Goal: Task Accomplishment & Management: Complete application form

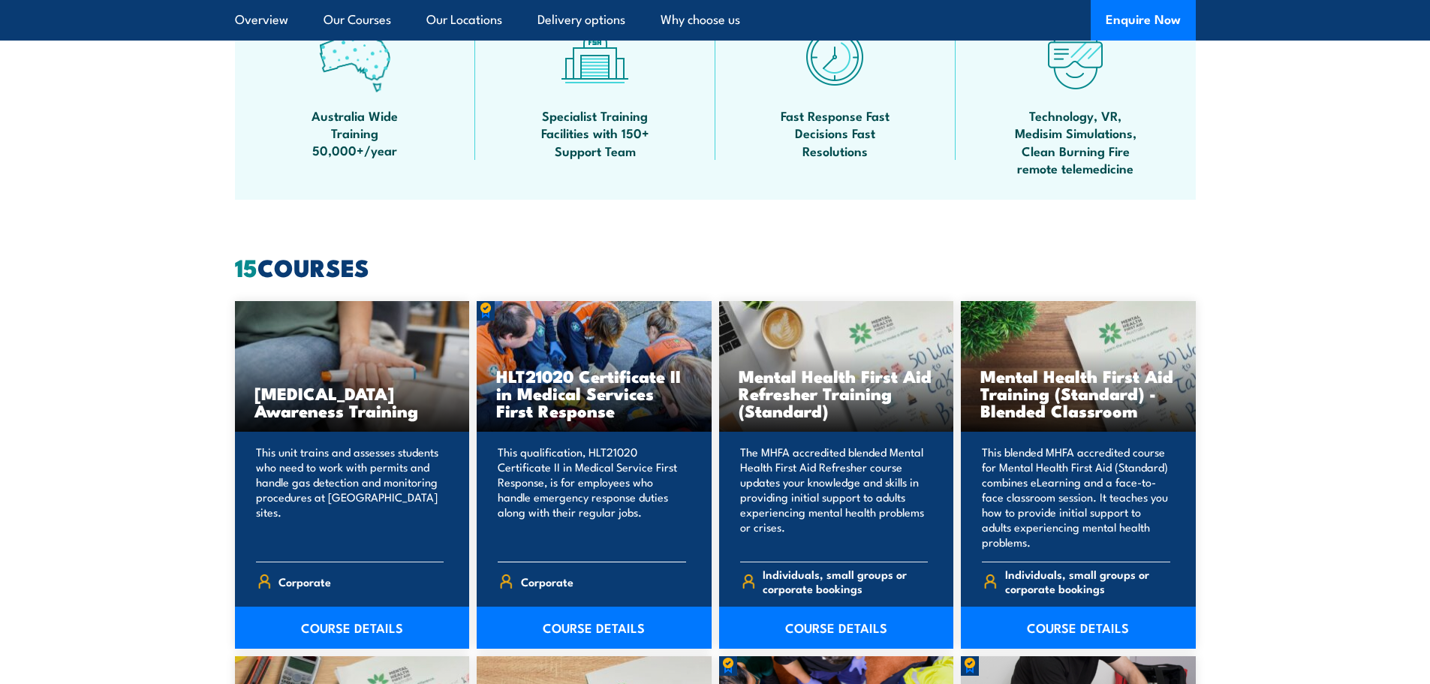
scroll to position [601, 0]
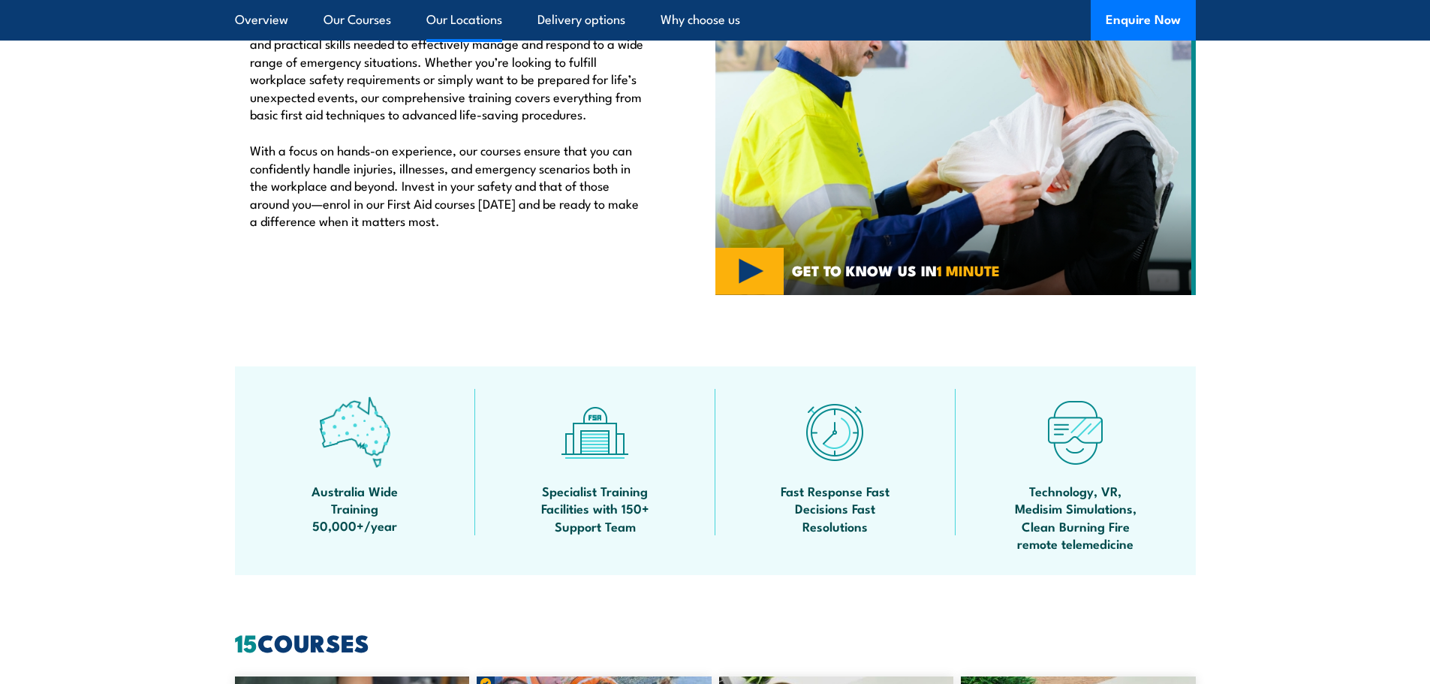
click at [481, 19] on link "Our Locations" at bounding box center [464, 20] width 76 height 40
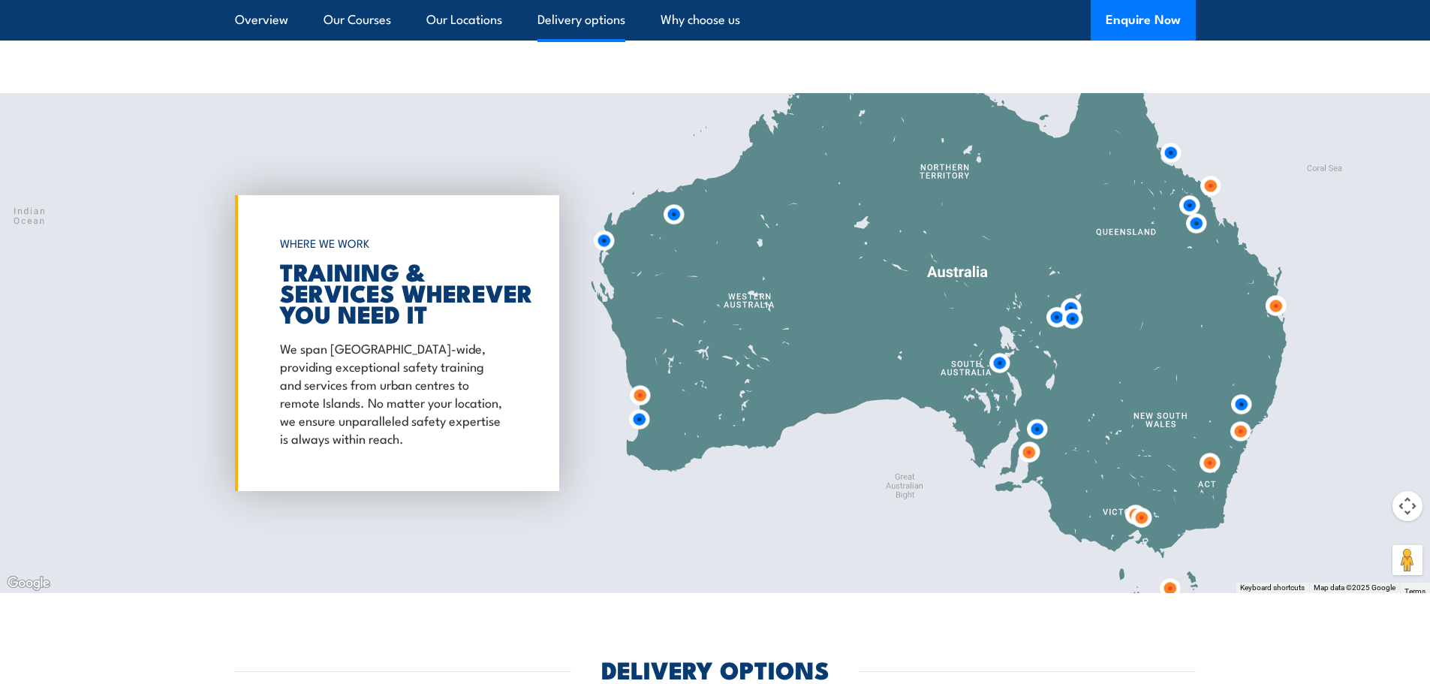
click at [580, 20] on link "Delivery options" at bounding box center [582, 20] width 88 height 40
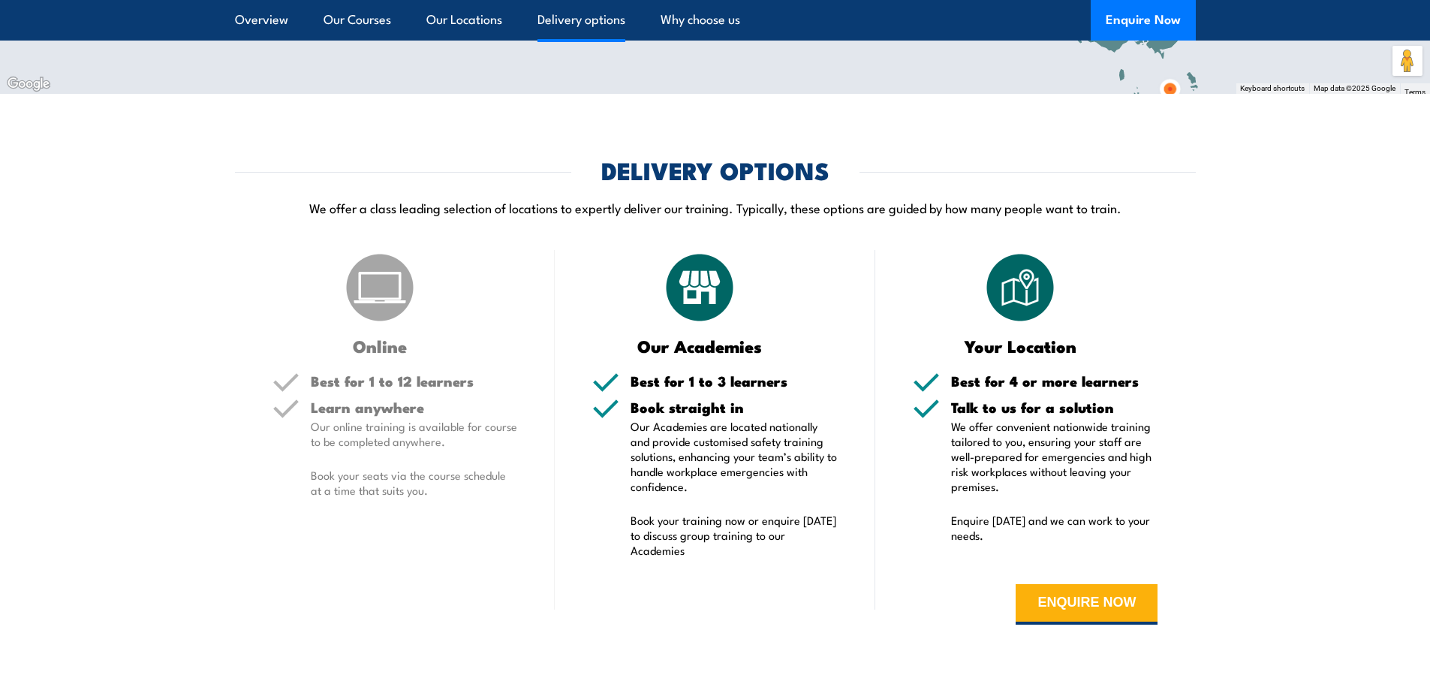
scroll to position [3249, 0]
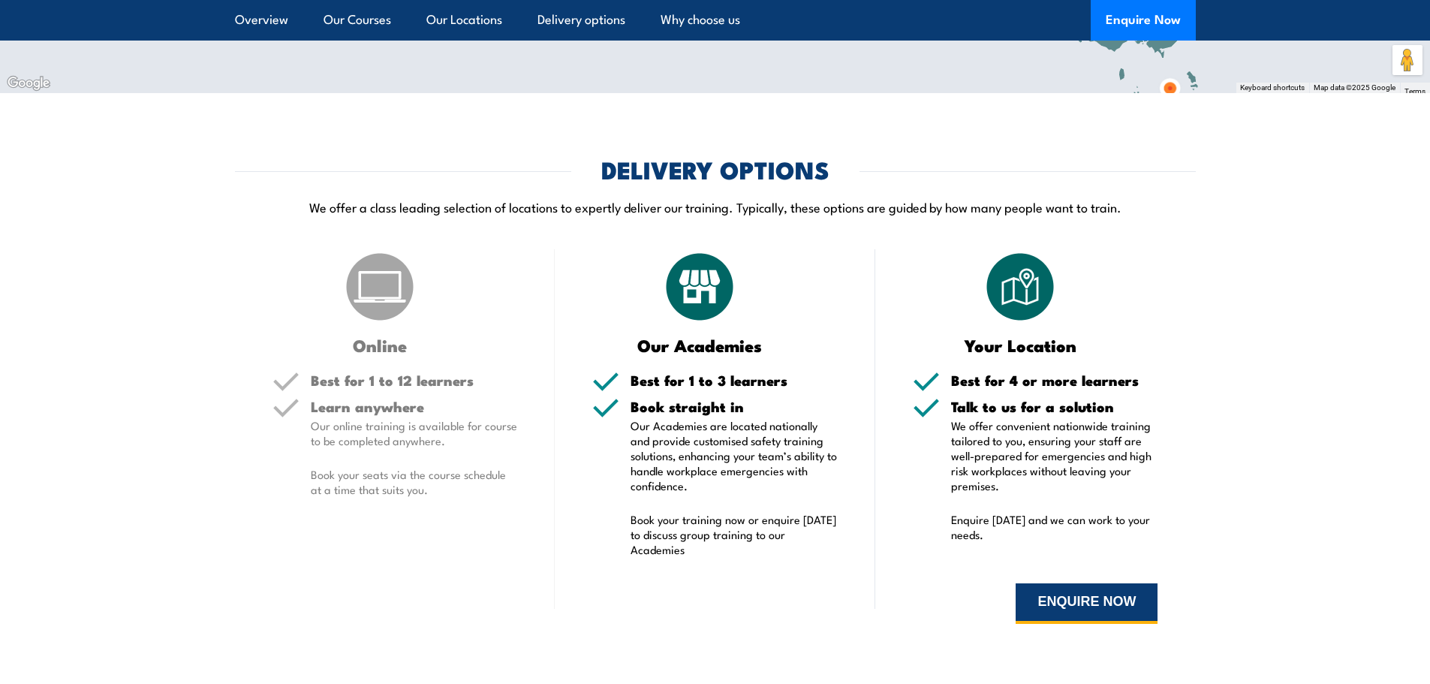
click at [1064, 601] on button "ENQUIRE NOW" at bounding box center [1087, 603] width 142 height 41
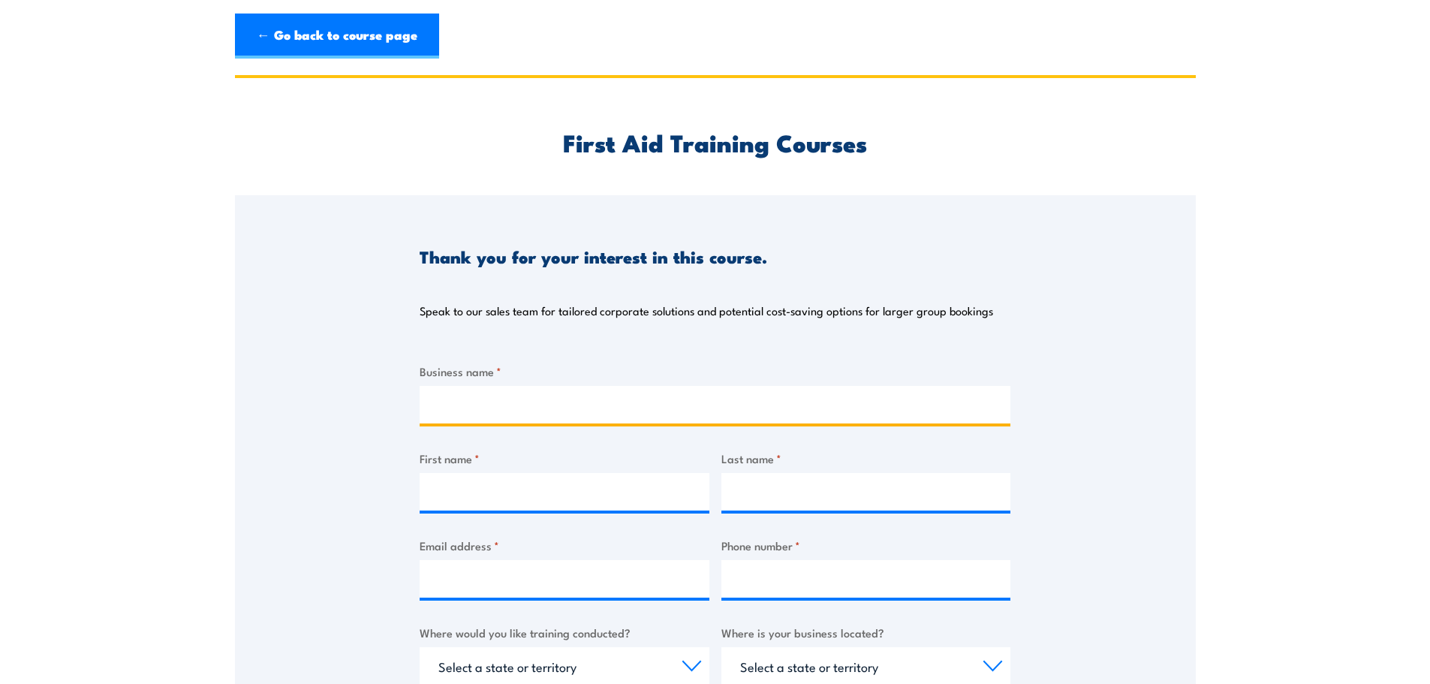
click at [573, 403] on input "Business name *" at bounding box center [715, 405] width 591 height 38
type input "easyTrades [GEOGRAPHIC_DATA]"
type input "Anushka"
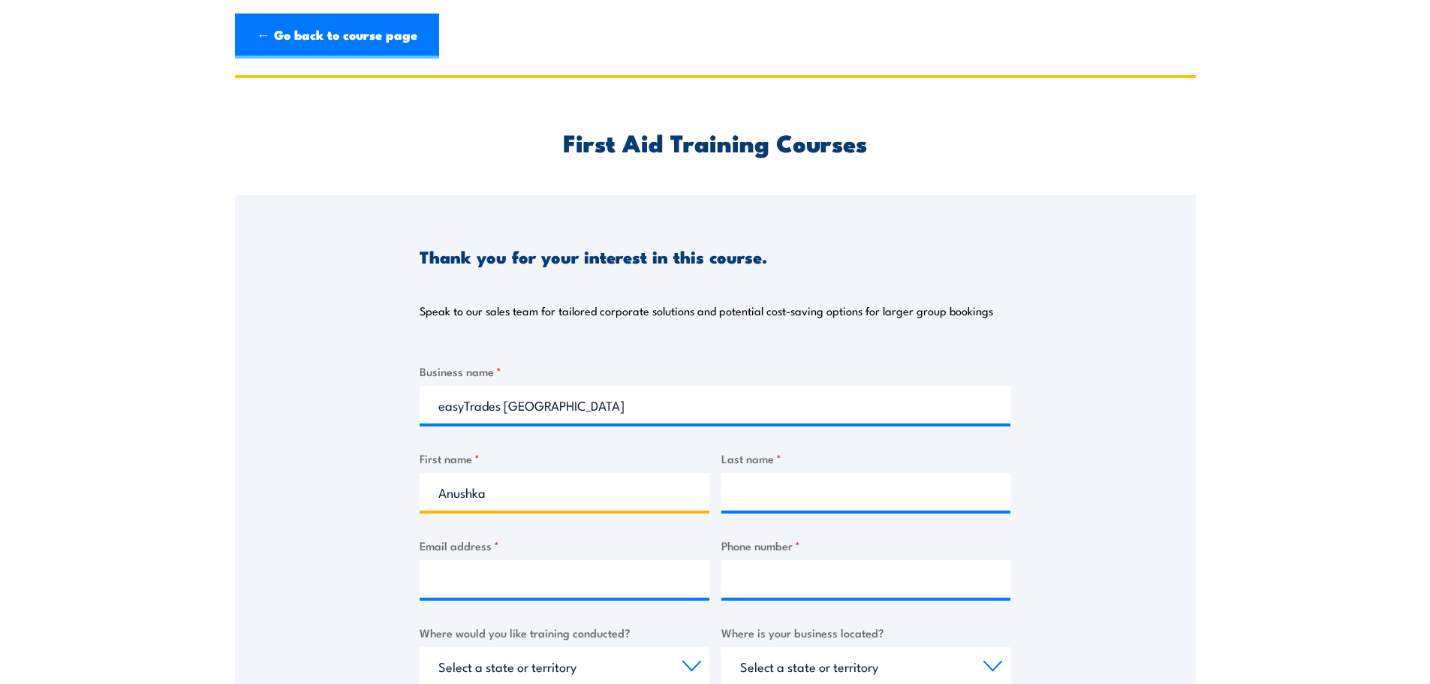
type input "[PERSON_NAME]"
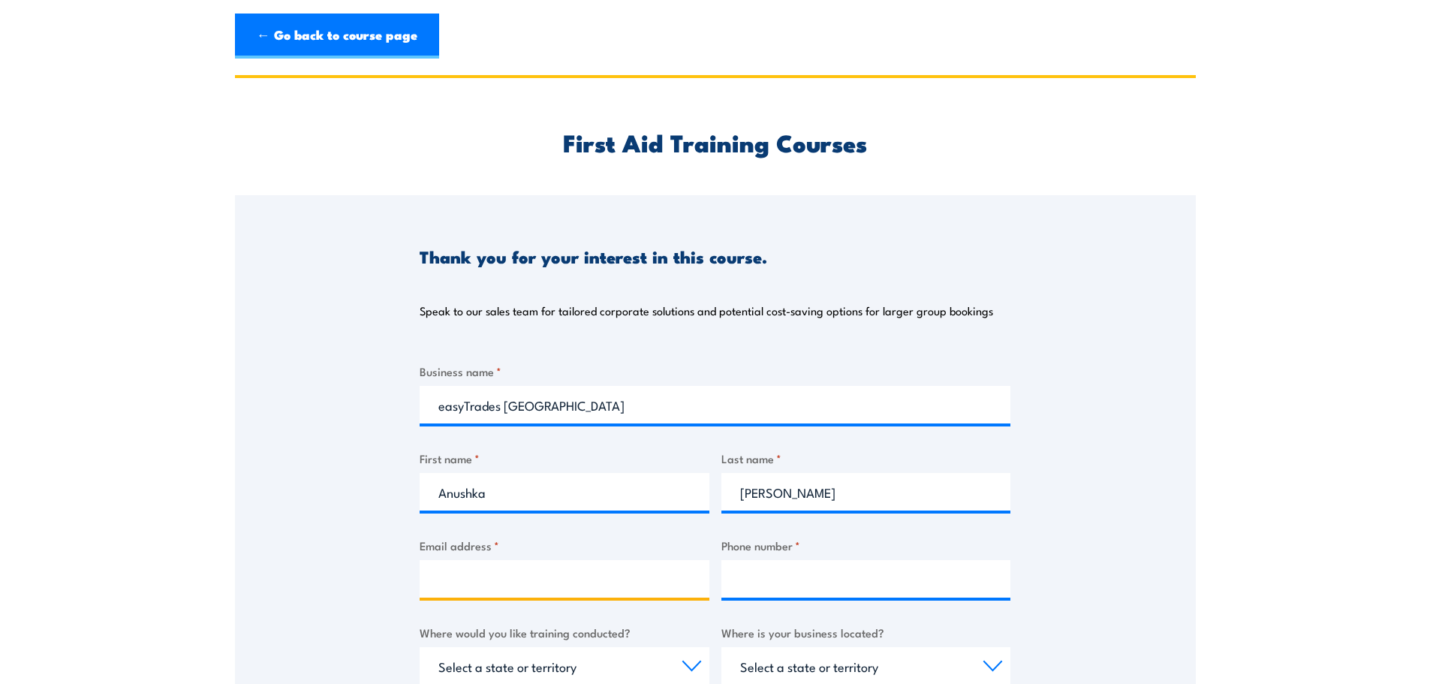
type input "[EMAIL_ADDRESS][DOMAIN_NAME]"
type input "0435201609"
select select "[GEOGRAPHIC_DATA]"
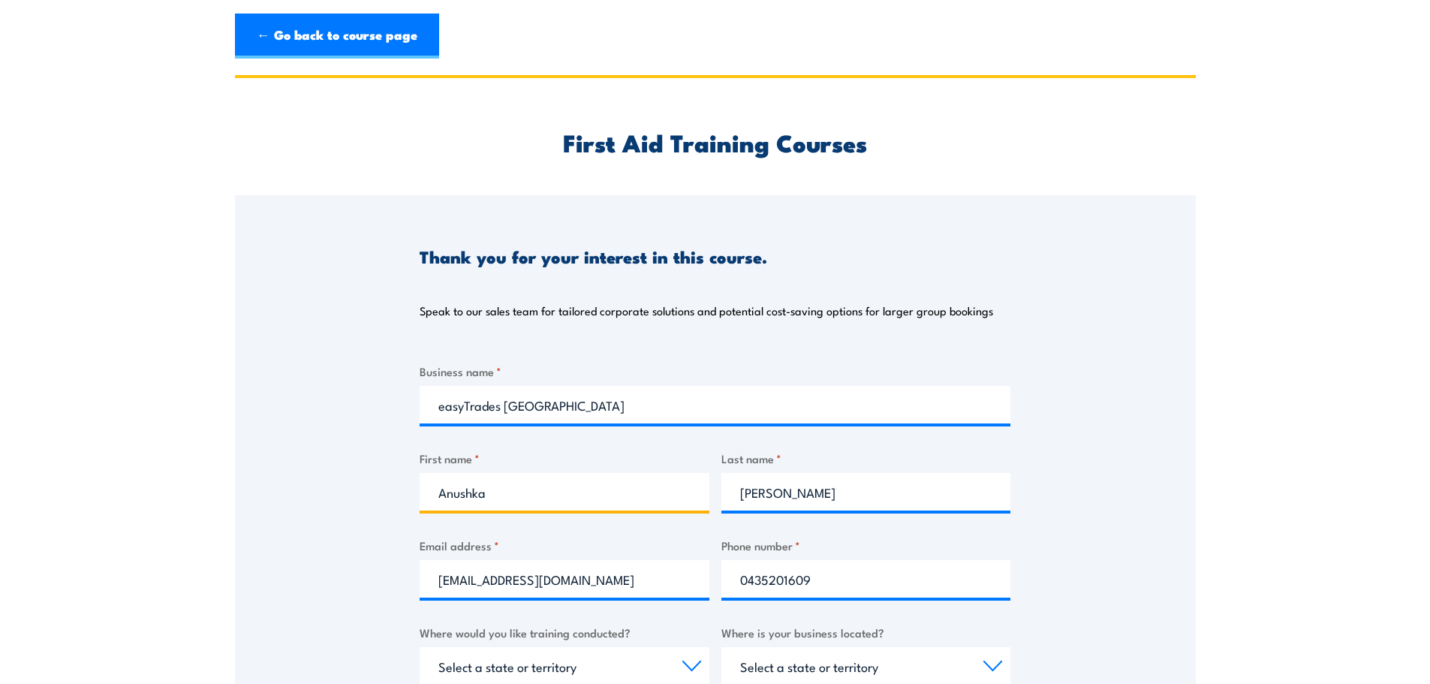
drag, startPoint x: 598, startPoint y: 489, endPoint x: 294, endPoint y: 447, distance: 306.2
click at [294, 447] on div "Thank you for your interest in this course. Speak to our sales team for tailore…" at bounding box center [715, 570] width 961 height 750
type input "[PERSON_NAME]"
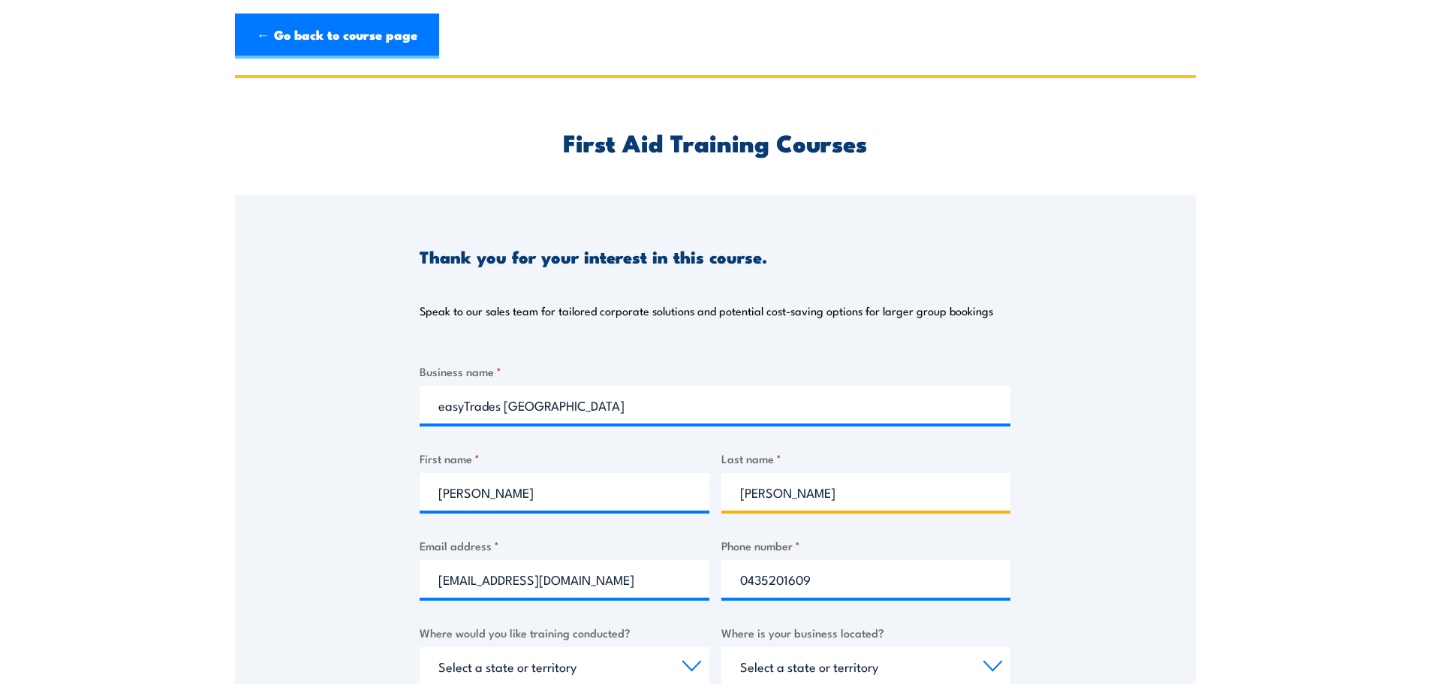
type input "[PERSON_NAME]"
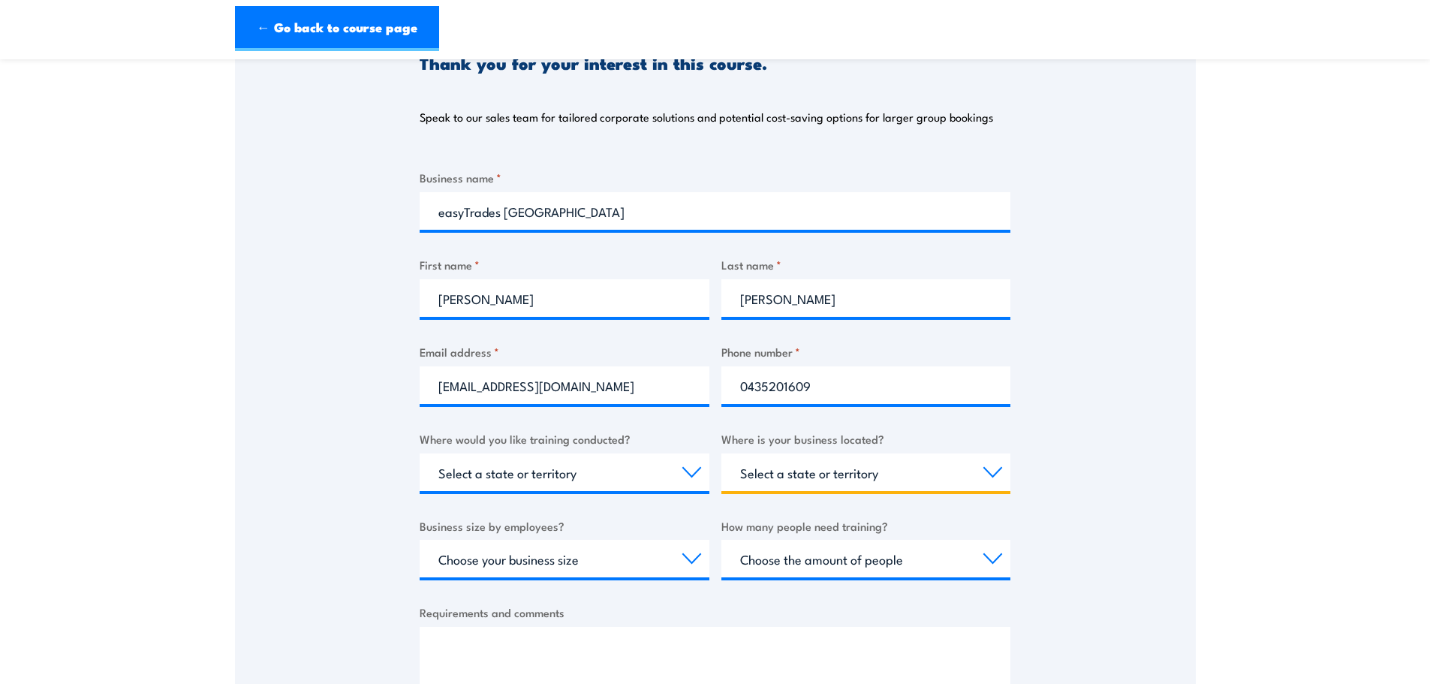
scroll to position [226, 0]
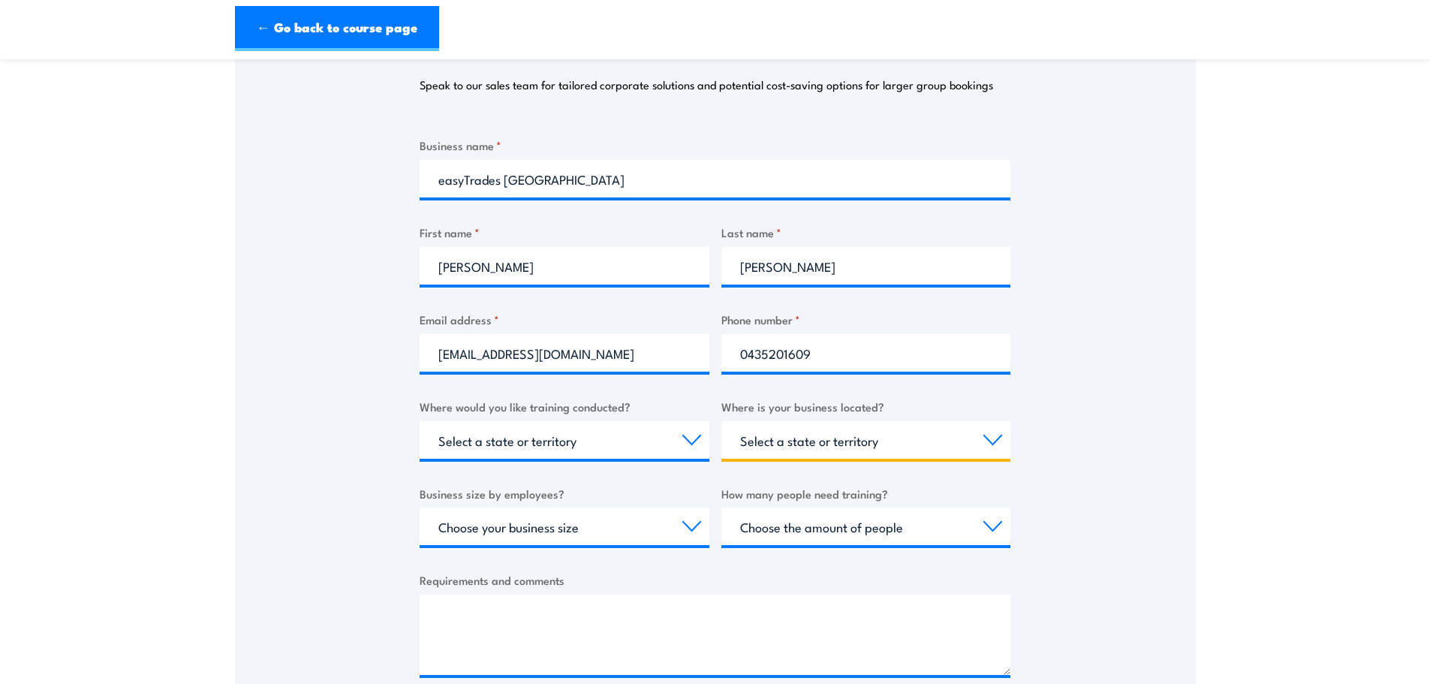
click at [773, 432] on select "Select a state or territory [GEOGRAPHIC_DATA] [GEOGRAPHIC_DATA] [GEOGRAPHIC_DAT…" at bounding box center [867, 440] width 290 height 38
click at [1089, 436] on div "Thank you for your interest in this course. Speak to our sales team for tailore…" at bounding box center [715, 344] width 961 height 750
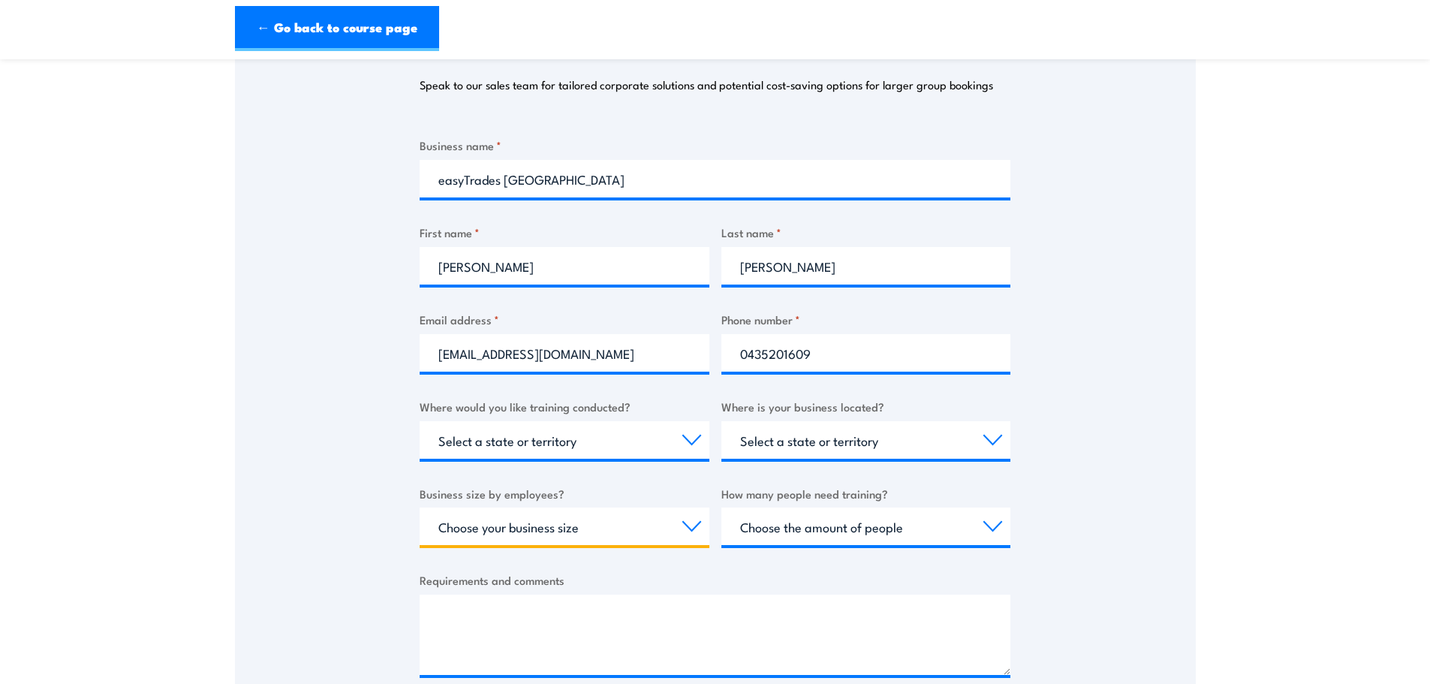
click at [562, 523] on select "Choose your business size 1 to 19 20 to 199 200+" at bounding box center [565, 527] width 290 height 38
select select "1 to 19"
click at [420, 508] on select "Choose your business size 1 to 19 20 to 199 200+" at bounding box center [565, 527] width 290 height 38
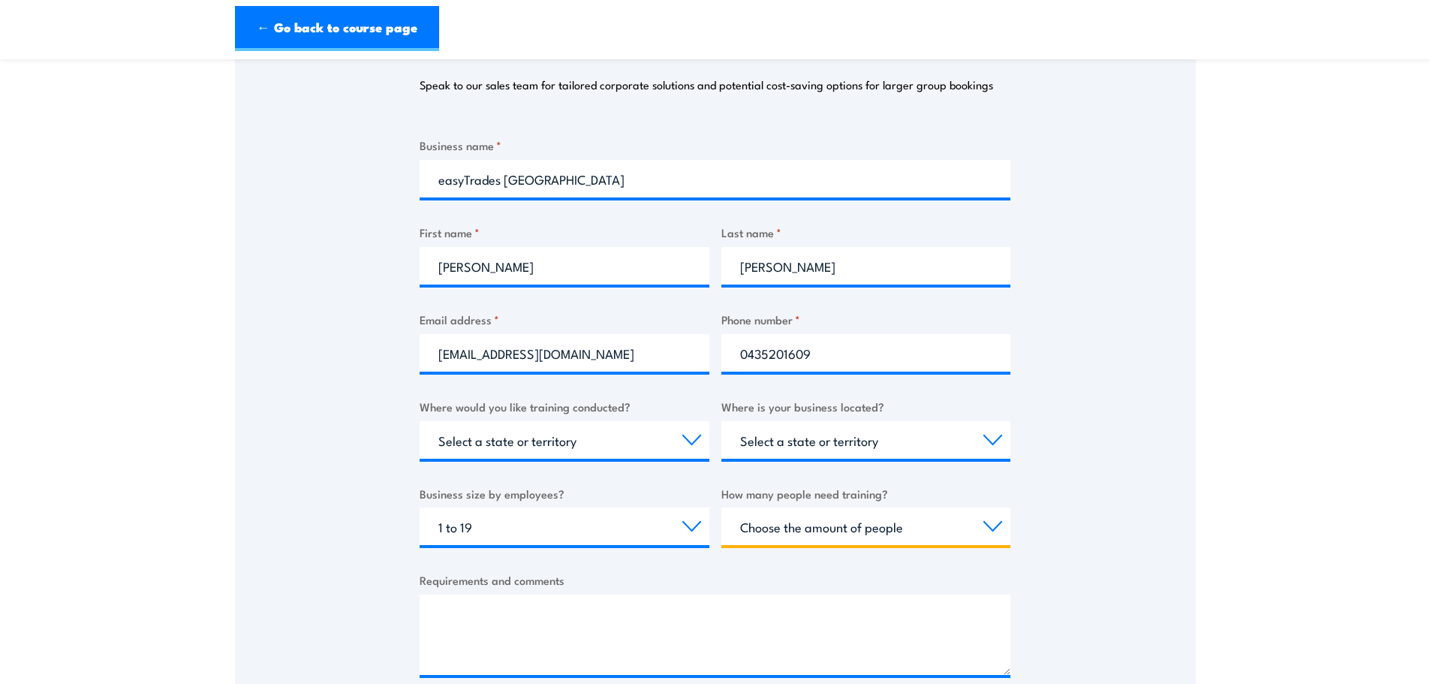
click at [782, 526] on select "Choose the amount of people 1 to 4 5 to 19 20+" at bounding box center [867, 527] width 290 height 38
select select "5 to 19"
click at [722, 508] on select "Choose the amount of people 1 to 4 5 to 19 20+" at bounding box center [867, 527] width 290 height 38
click at [324, 529] on div "Thank you for your interest in this course. Speak to our sales team for tailore…" at bounding box center [715, 344] width 961 height 750
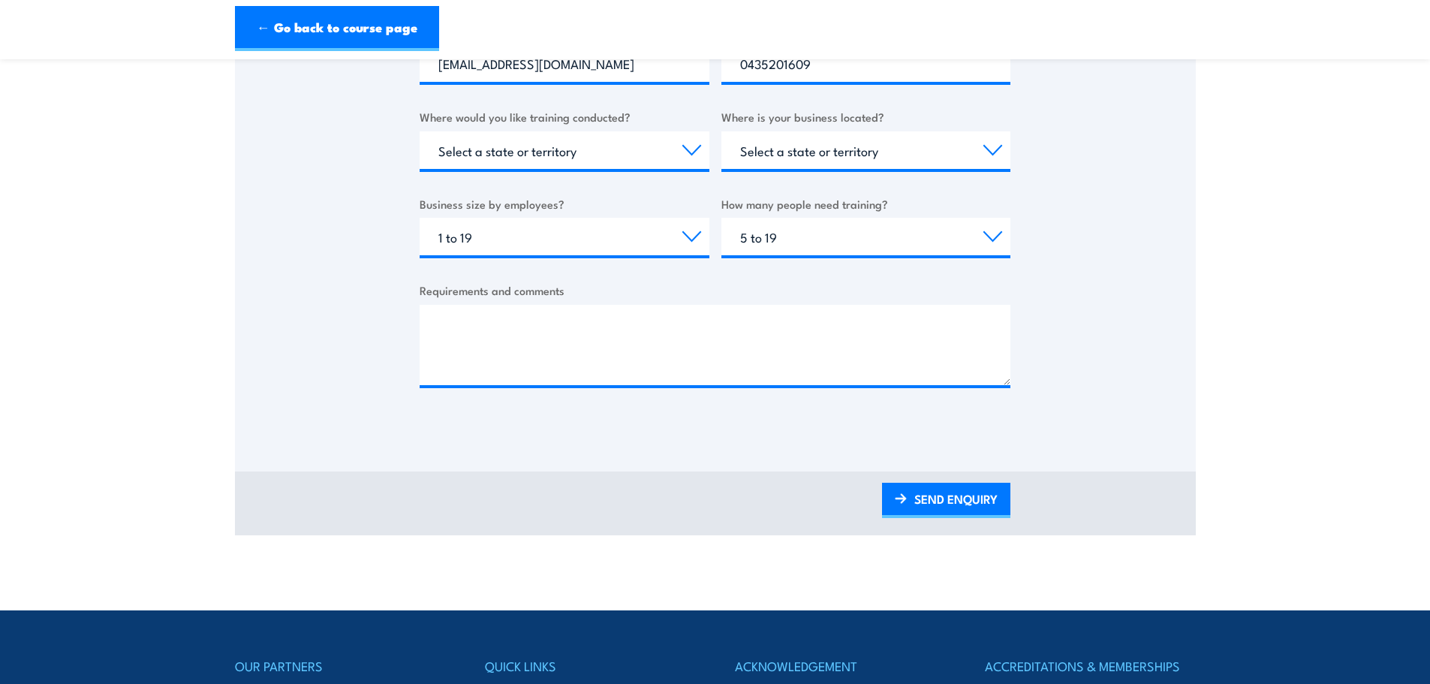
scroll to position [526, 0]
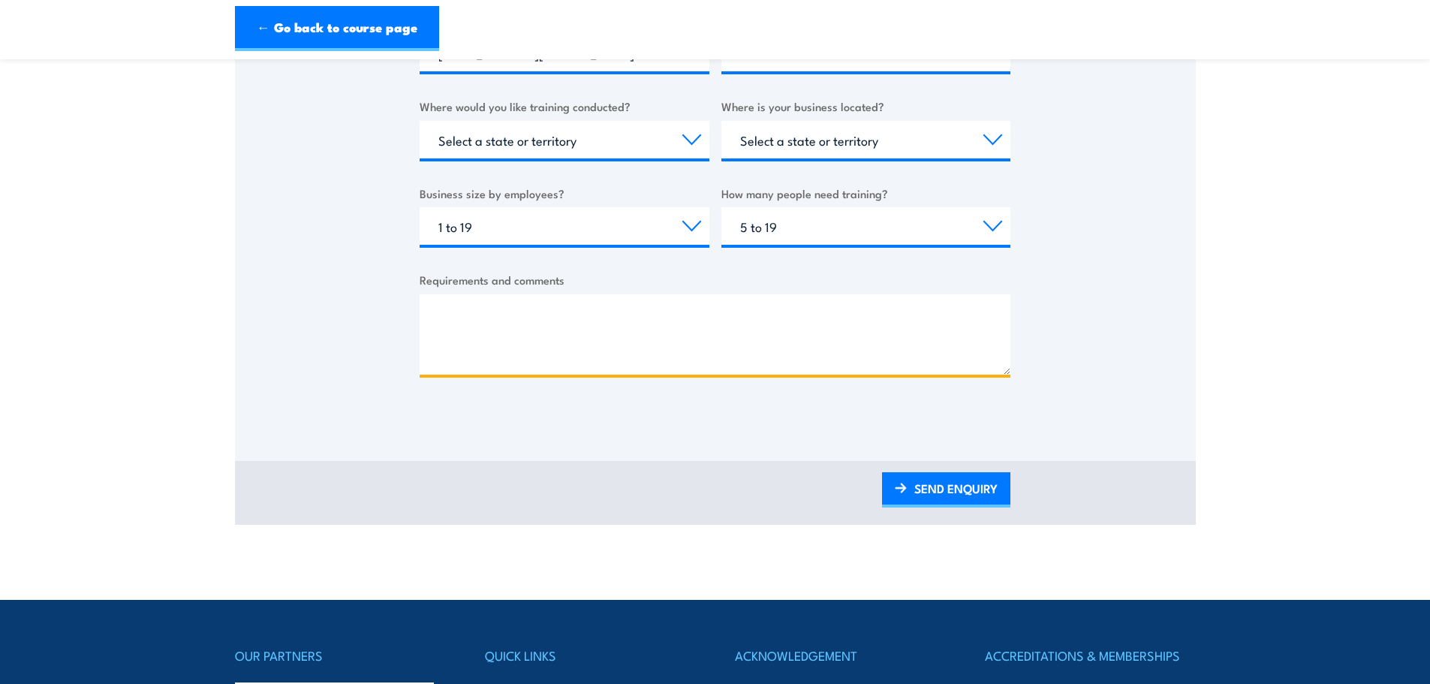
click at [480, 331] on textarea "Requirements and comments" at bounding box center [715, 334] width 591 height 80
click at [740, 304] on textarea "Could you please provide me with all the relevant" at bounding box center [715, 334] width 591 height 80
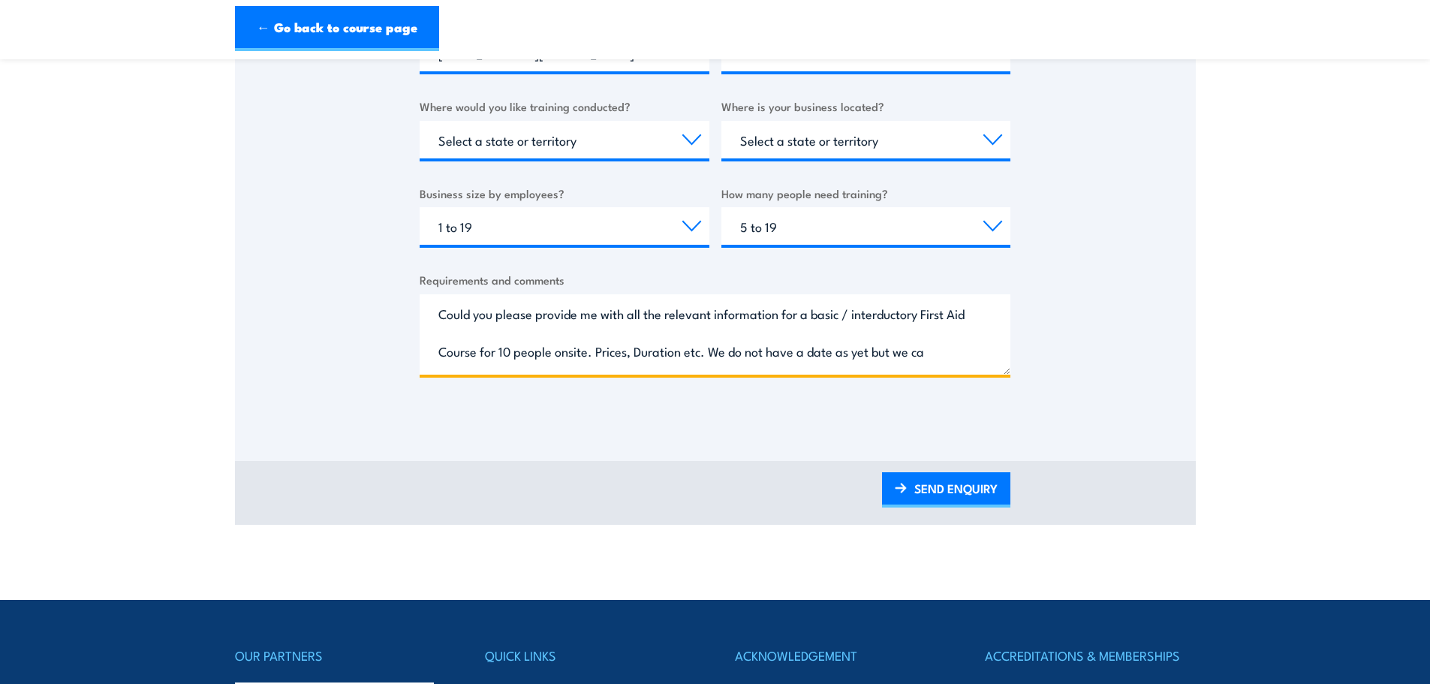
scroll to position [0, 0]
click at [863, 351] on textarea "Could you please provide me with all the relevant information for a basic / int…" at bounding box center [715, 334] width 591 height 80
paste textarea "I am interested in arranging a basic/introductory First Aid course for a group …"
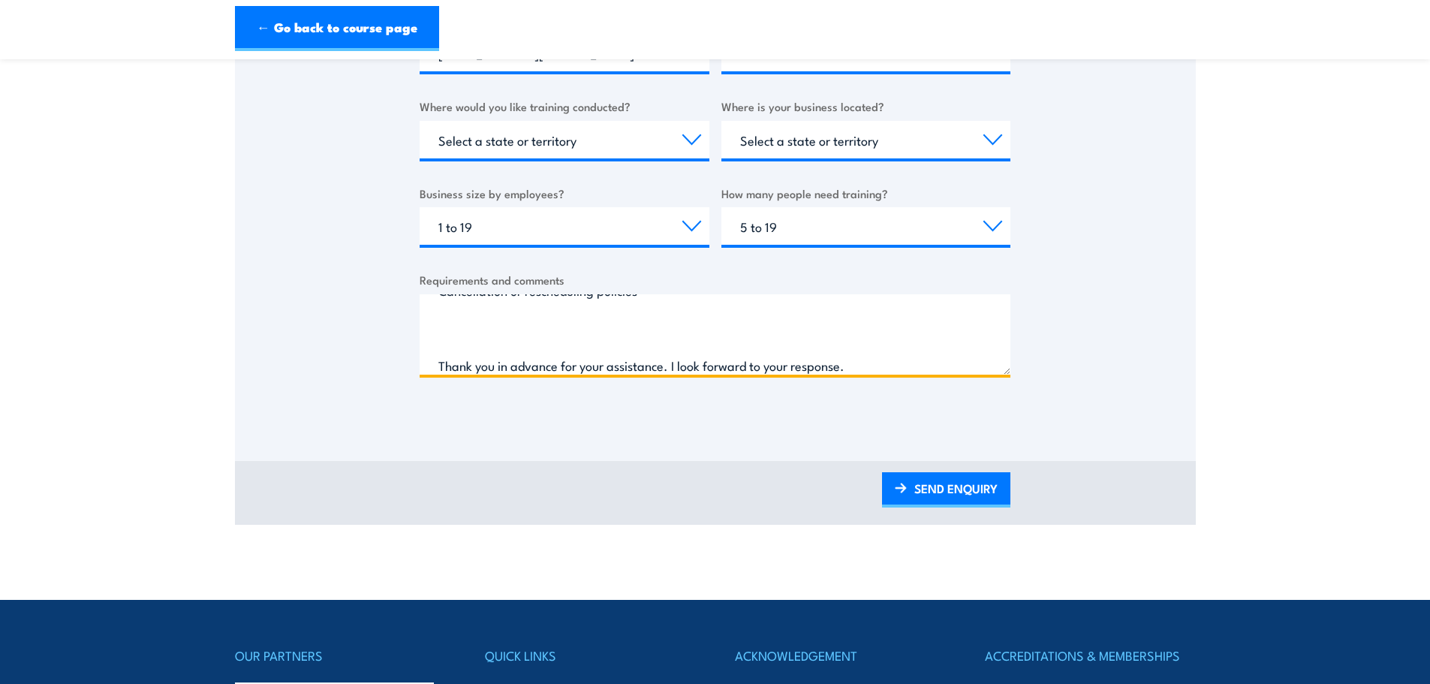
click at [621, 334] on textarea "I am interested in arranging a basic/introductory First Aid course for a group …" at bounding box center [715, 334] width 591 height 80
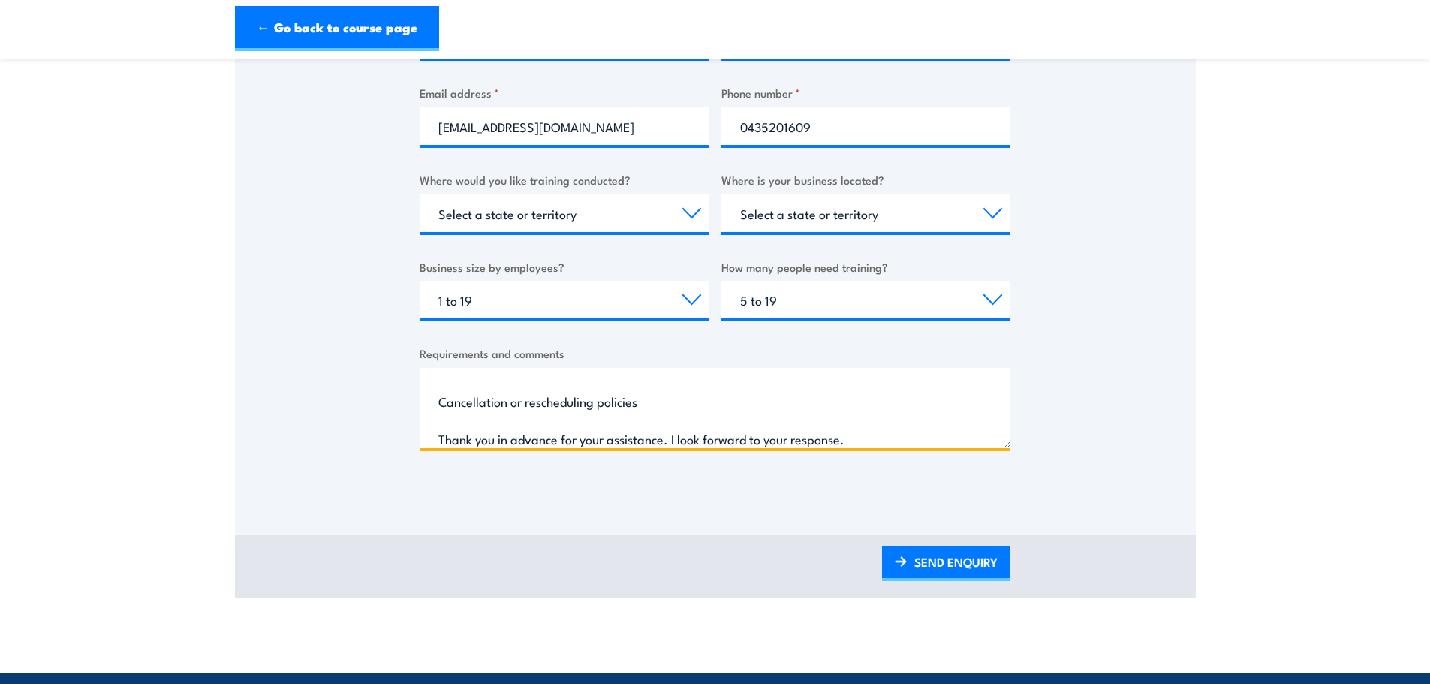
scroll to position [451, 0]
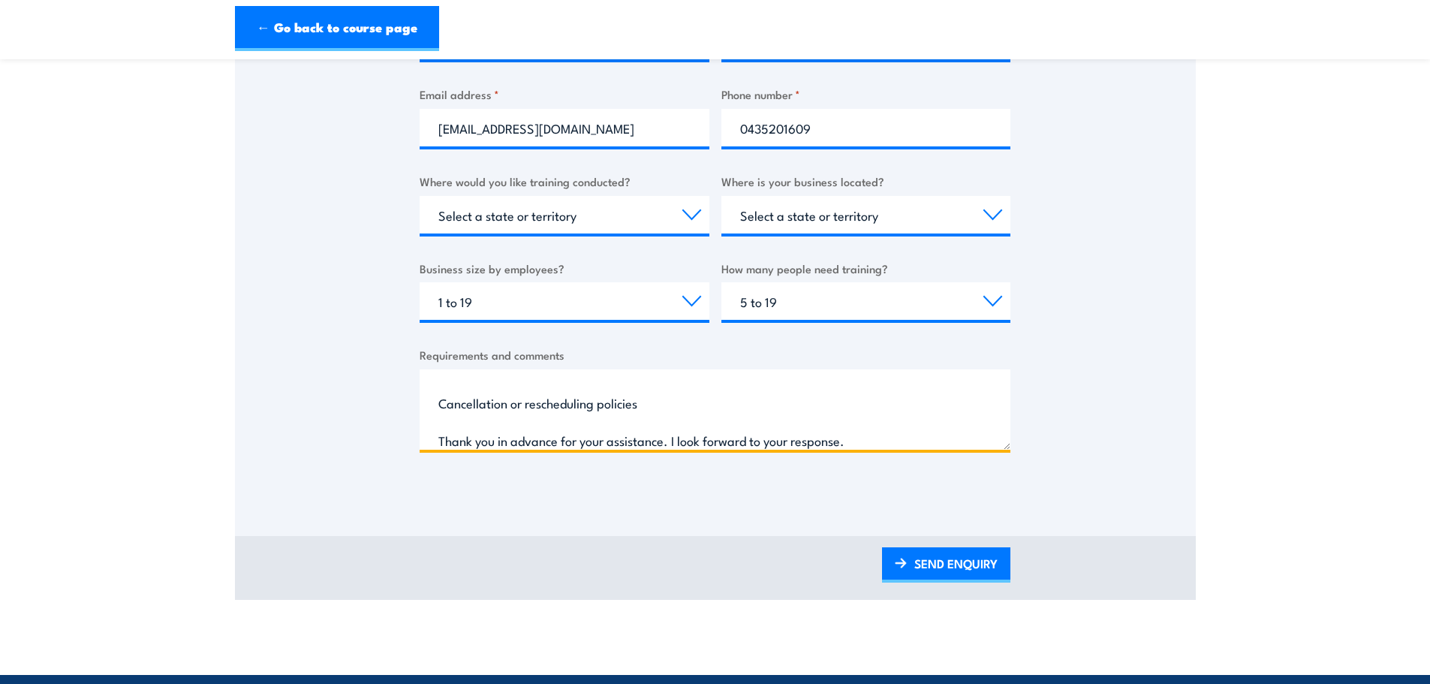
click at [614, 384] on textarea "I am interested in arranging a basic/introductory First Aid course for a group …" at bounding box center [715, 409] width 591 height 80
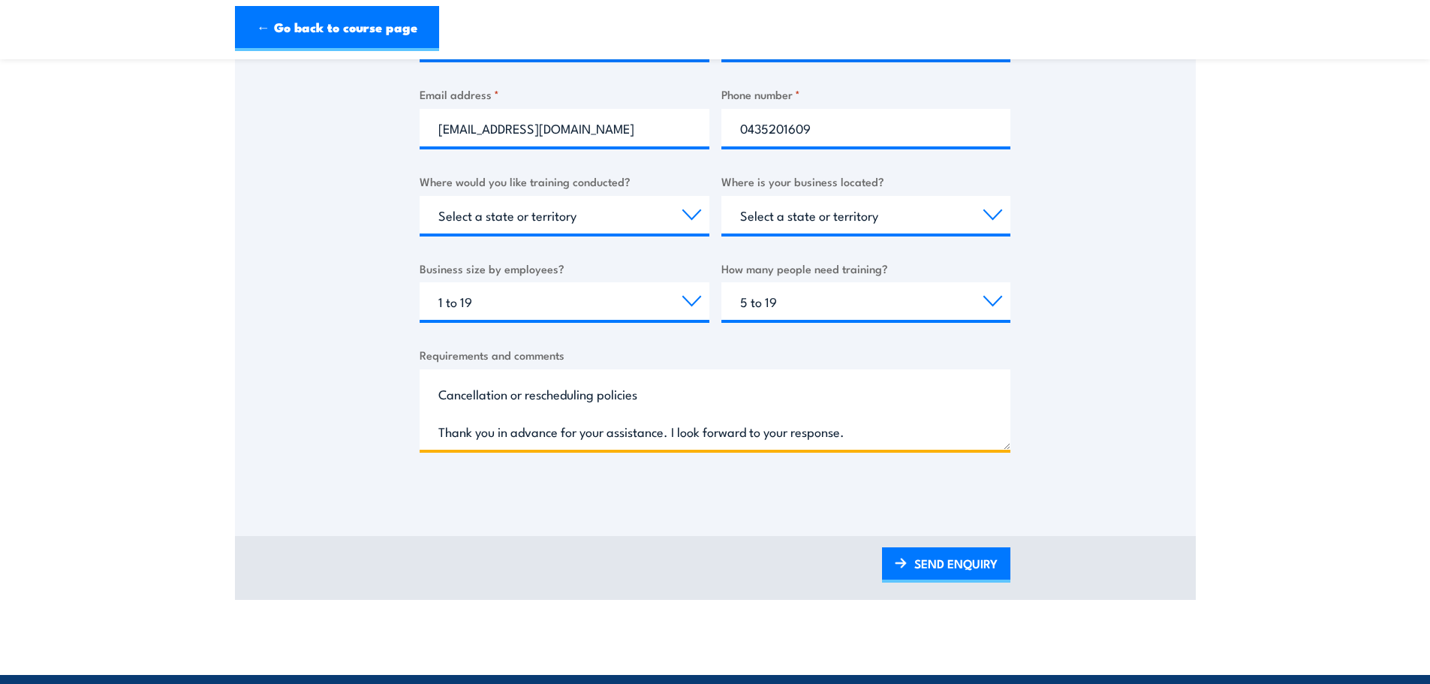
click at [436, 396] on textarea "I am interested in arranging a basic/introductory First Aid course for a group …" at bounding box center [715, 409] width 591 height 80
click at [502, 430] on textarea "I am interested in arranging a basic/introductory First Aid course for a group …" at bounding box center [715, 409] width 591 height 80
click at [481, 432] on textarea "I am interested in arranging a basic/introductory First Aid course for a group …" at bounding box center [715, 409] width 591 height 80
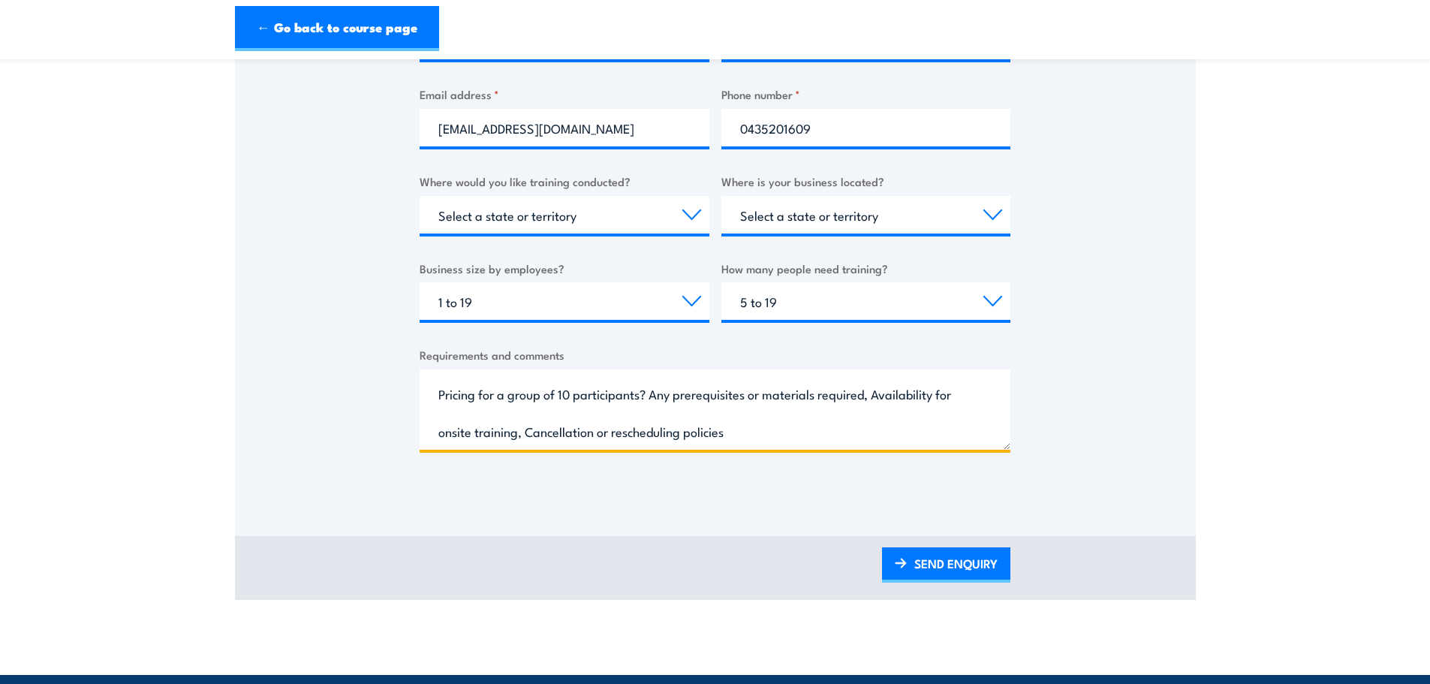
click at [869, 394] on textarea "I am interested in arranging a basic/introductory First Aid course for a group …" at bounding box center [715, 409] width 591 height 80
click at [778, 432] on textarea "I am interested in arranging a basic/introductory First Aid course for a group …" at bounding box center [715, 409] width 591 height 80
click at [570, 420] on textarea "I am interested in arranging a basic/introductory First Aid course for a group …" at bounding box center [715, 409] width 591 height 80
click at [434, 437] on textarea "I am interested in arranging a basic/introductory First Aid course for a group …" at bounding box center [715, 409] width 591 height 80
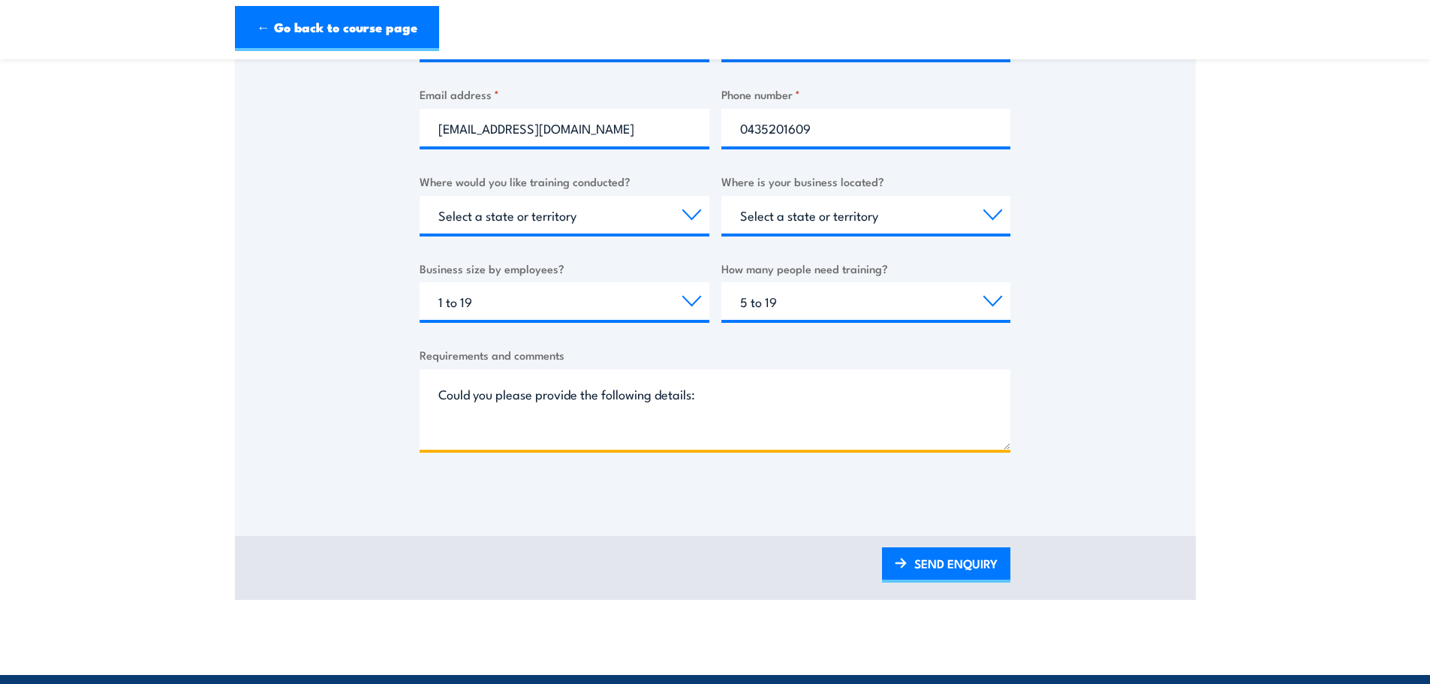
scroll to position [182, 0]
click at [553, 431] on textarea "I am interested in arranging a basic/introductory First Aid course for a group …" at bounding box center [715, 409] width 591 height 80
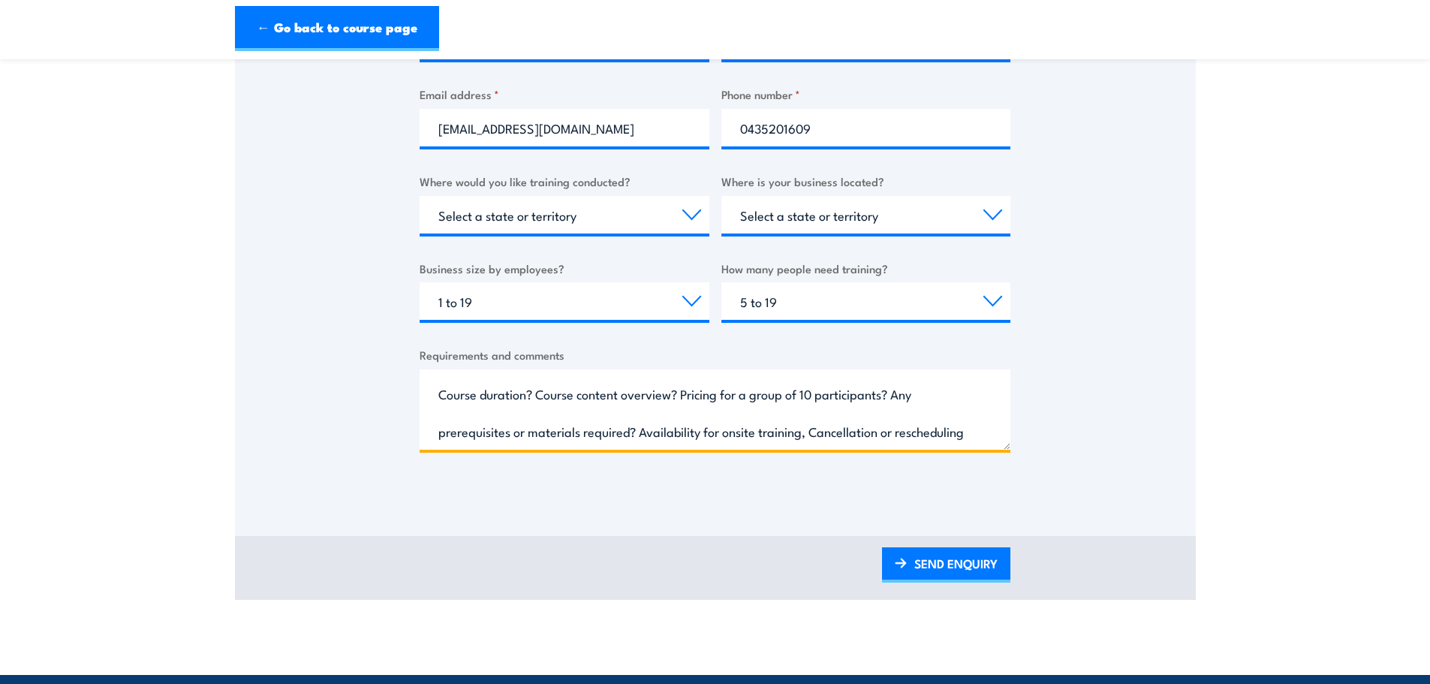
click at [435, 397] on textarea "I am interested in arranging a basic/introductory First Aid course for a group …" at bounding box center [715, 409] width 591 height 80
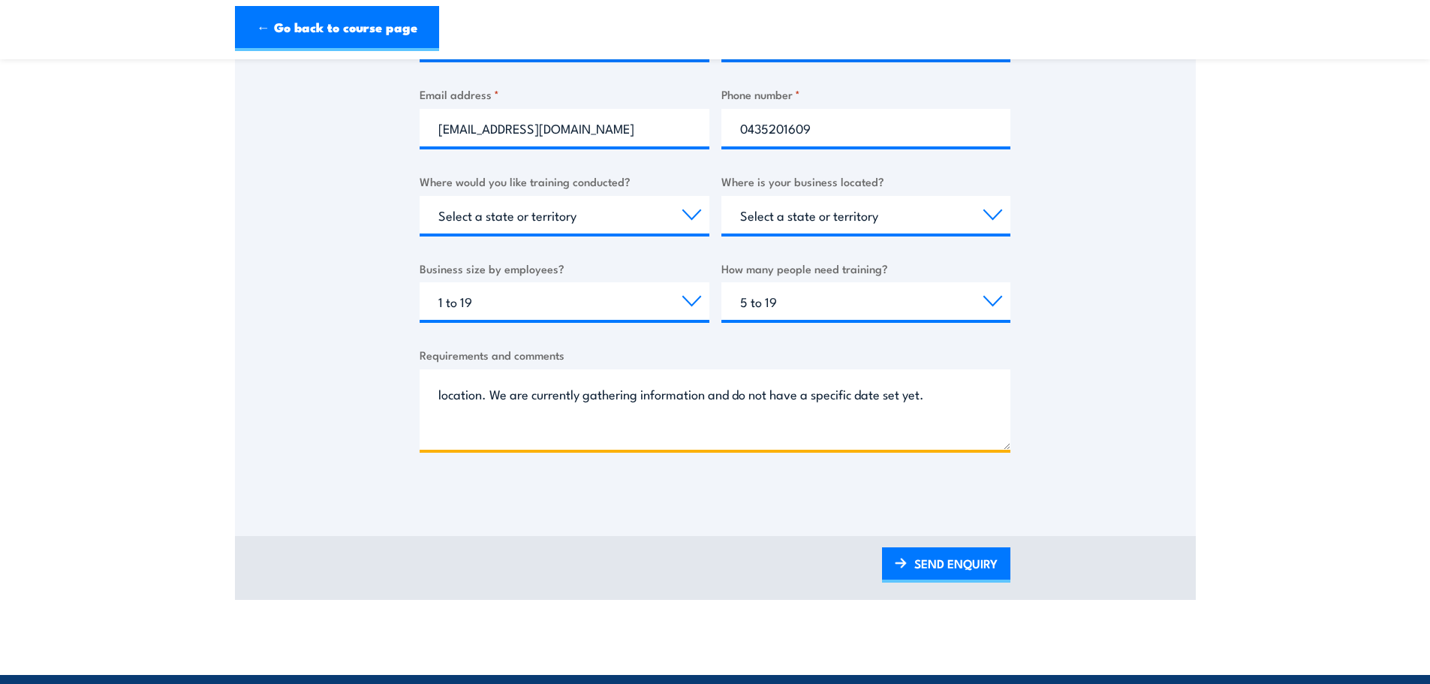
click at [533, 433] on textarea "I am interested in arranging a basic/introductory First Aid course for a group …" at bounding box center [715, 409] width 591 height 80
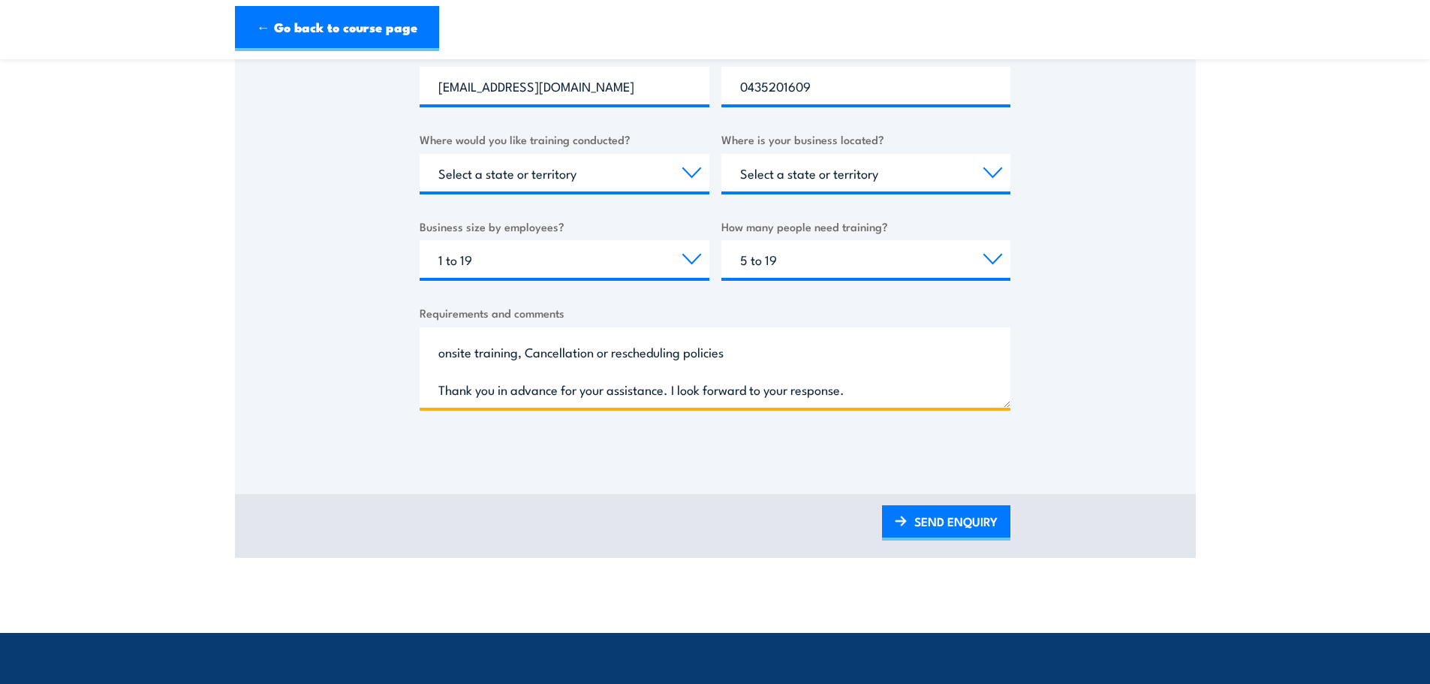
scroll to position [526, 0]
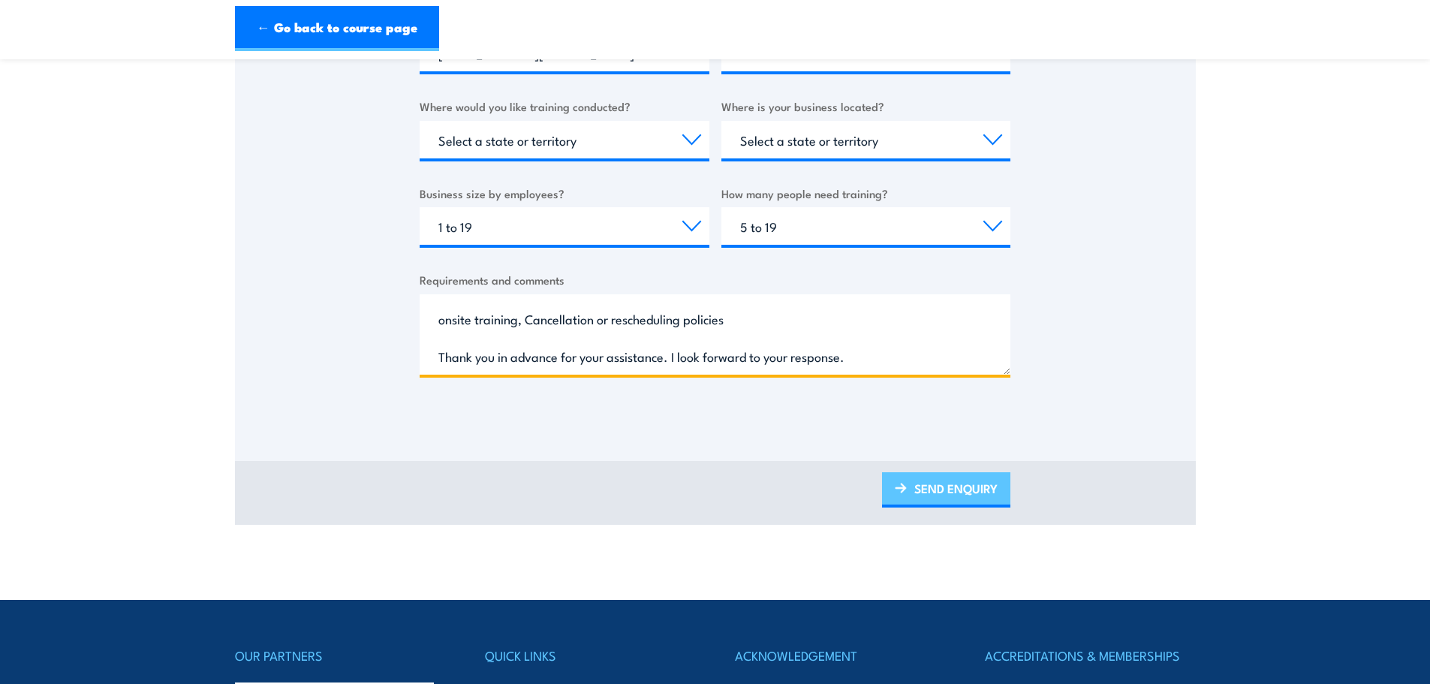
type textarea "I am interested in arranging a basic/introductory First Aid course for a group …"
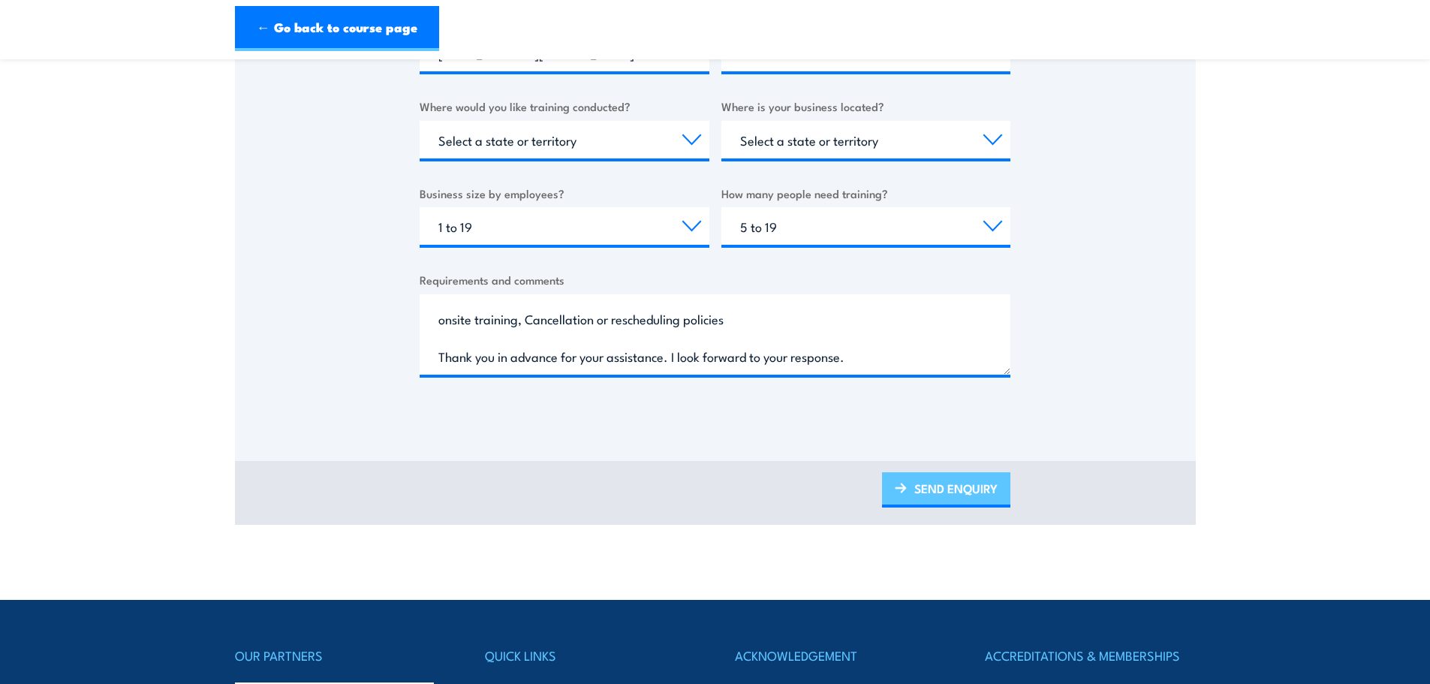
click at [960, 489] on link "SEND ENQUIRY" at bounding box center [946, 489] width 128 height 35
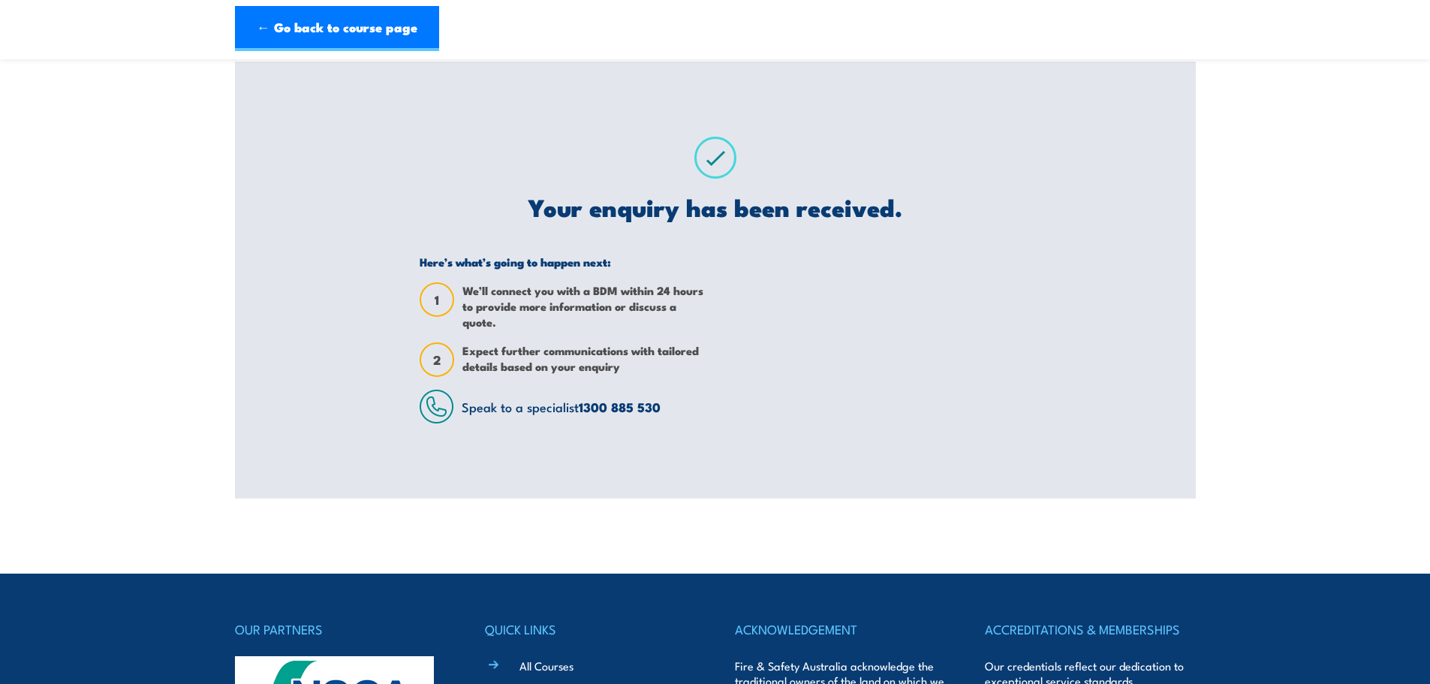
scroll to position [0, 0]
